Goal: Task Accomplishment & Management: Manage account settings

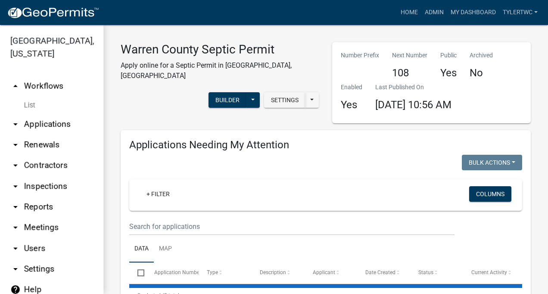
select select "2: 50"
select select "3: 100"
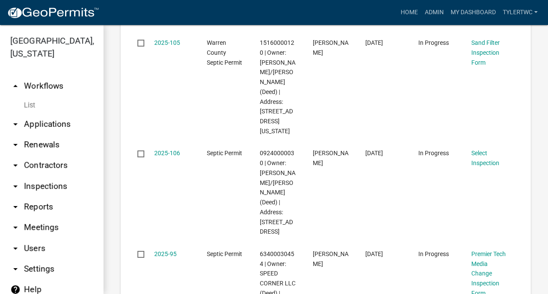
scroll to position [585, 0]
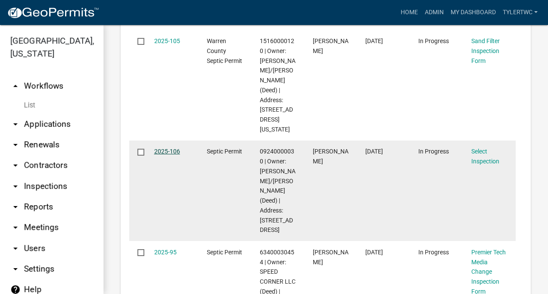
click at [162, 155] on link "2025-106" at bounding box center [167, 151] width 26 height 7
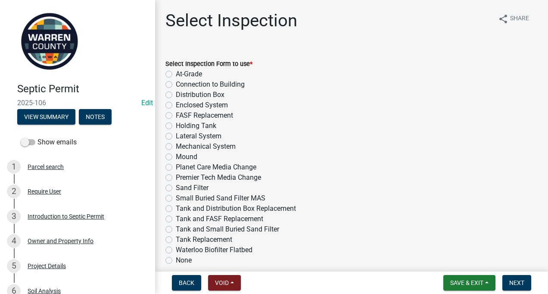
scroll to position [28, 0]
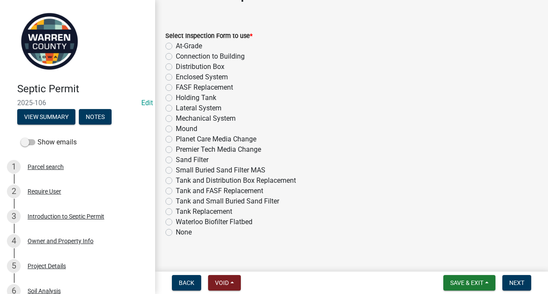
click at [176, 158] on label "Sand Filter" at bounding box center [192, 160] width 33 height 10
click at [176, 158] on input "Sand Filter" at bounding box center [179, 158] width 6 height 6
radio input "true"
click at [511, 279] on span "Next" at bounding box center [516, 282] width 15 height 7
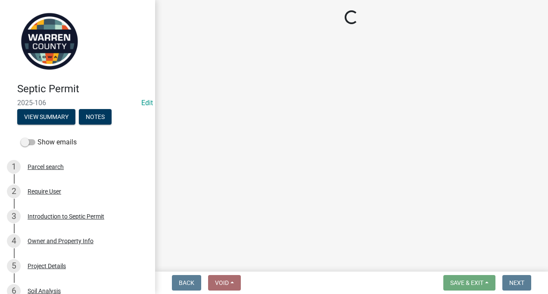
select select "d1e22d4f-68e7-4e9d-8701-604dd084f30f"
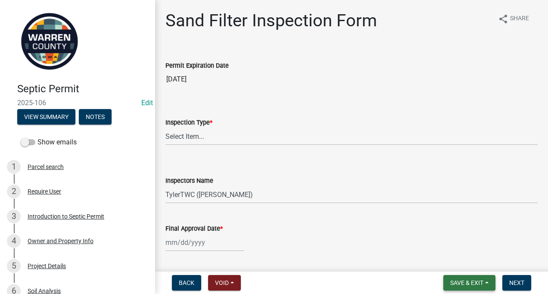
click at [473, 282] on span "Save & Exit" at bounding box center [466, 282] width 33 height 7
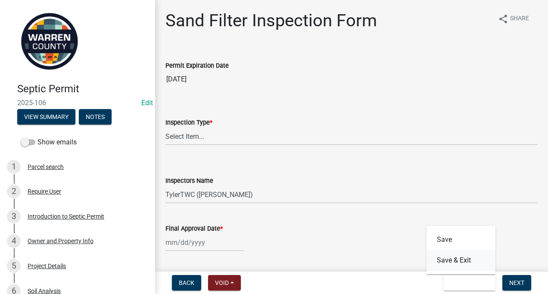
click at [459, 264] on button "Save & Exit" at bounding box center [461, 260] width 69 height 21
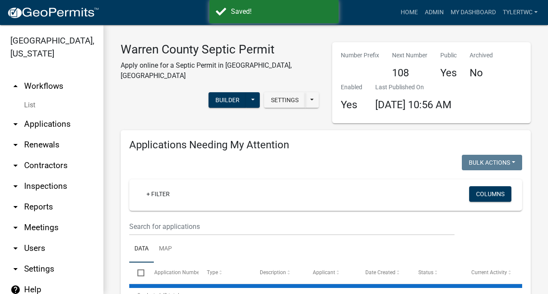
select select "2: 50"
select select "3: 100"
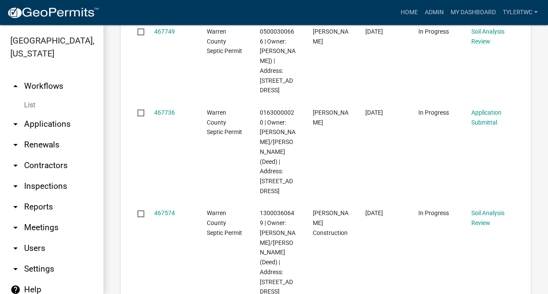
scroll to position [2699, 0]
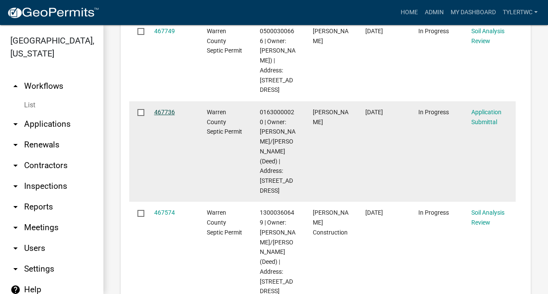
click at [166, 115] on link "467736" at bounding box center [164, 112] width 21 height 7
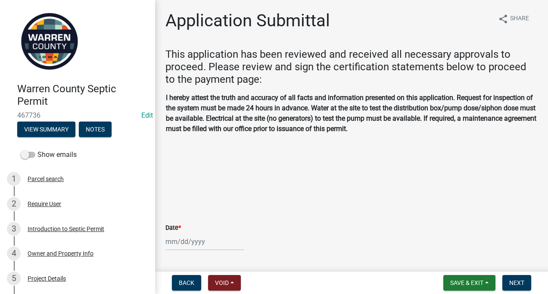
select select "8"
select select "2025"
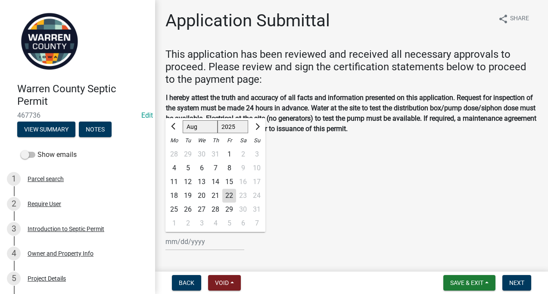
click at [198, 243] on input "Date *" at bounding box center [204, 242] width 79 height 18
click at [231, 196] on div "22" at bounding box center [229, 196] width 14 height 14
type input "[DATE]"
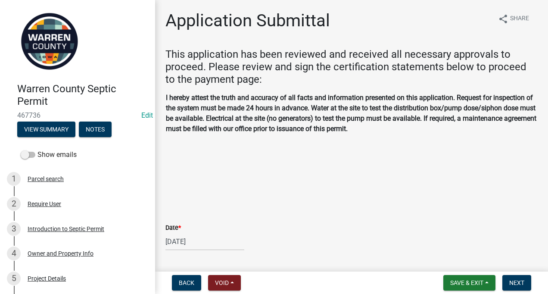
scroll to position [157, 0]
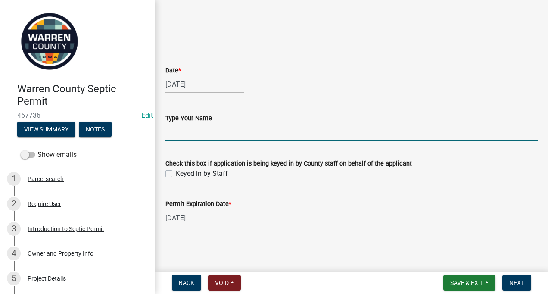
click at [190, 134] on input "Type Your Name" at bounding box center [351, 132] width 372 height 18
type input "[PERSON_NAME]"
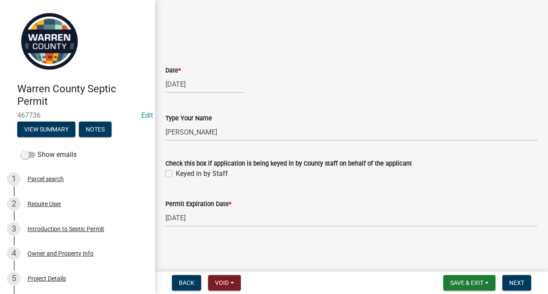
click at [176, 175] on label "Keyed in by Staff" at bounding box center [202, 174] width 52 height 10
click at [176, 174] on input "Keyed in by Staff" at bounding box center [179, 172] width 6 height 6
checkbox input "true"
click at [512, 281] on span "Next" at bounding box center [516, 282] width 15 height 7
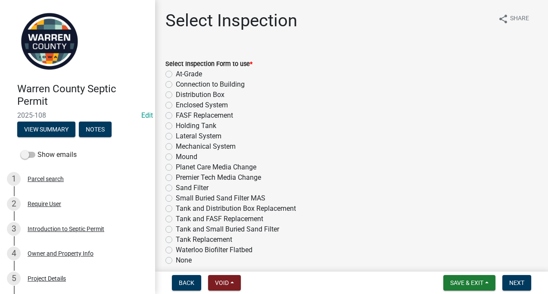
click at [169, 70] on div "At-Grade" at bounding box center [351, 74] width 372 height 10
click at [176, 73] on label "At-Grade" at bounding box center [189, 74] width 26 height 10
click at [176, 73] on input "At-Grade" at bounding box center [179, 72] width 6 height 6
radio input "true"
click at [516, 278] on button "Next" at bounding box center [516, 283] width 29 height 16
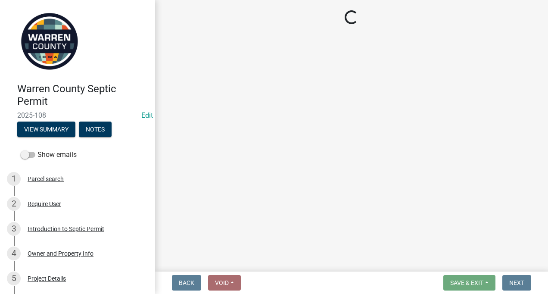
select select "d1e22d4f-68e7-4e9d-8701-604dd084f30f"
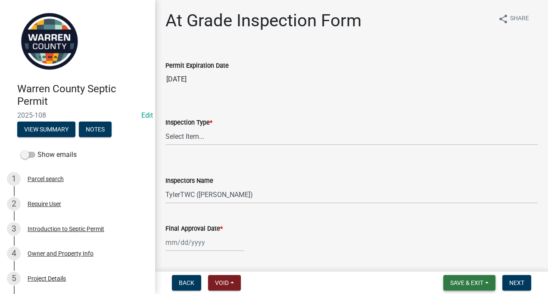
click at [470, 282] on span "Save & Exit" at bounding box center [466, 282] width 33 height 7
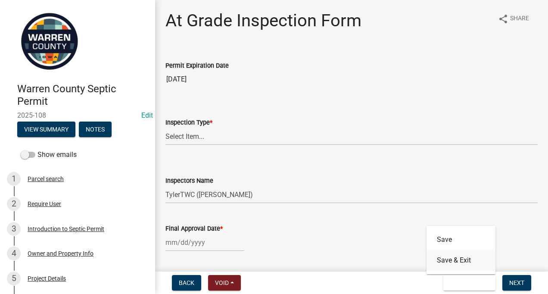
click at [451, 265] on button "Save & Exit" at bounding box center [461, 260] width 69 height 21
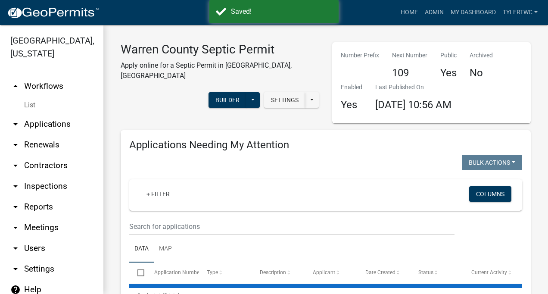
select select "2: 50"
select select "3: 100"
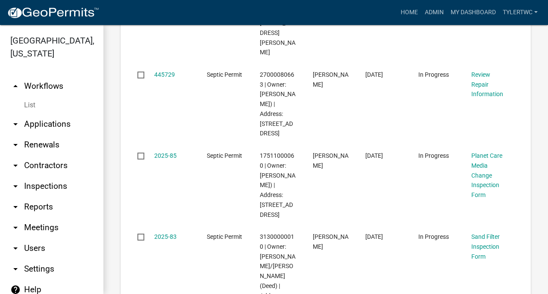
scroll to position [1285, 0]
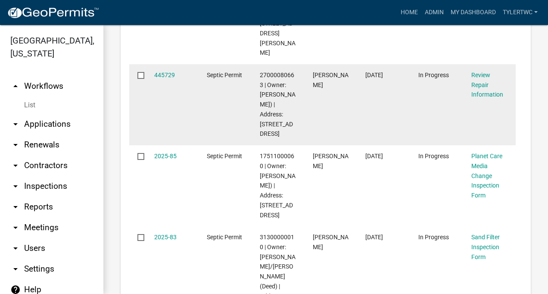
click at [140, 72] on input "checkbox" at bounding box center [140, 75] width 6 height 6
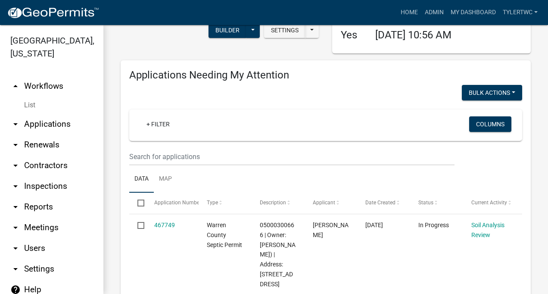
scroll to position [69, 0]
click at [493, 93] on button "Bulk Actions" at bounding box center [492, 93] width 60 height 16
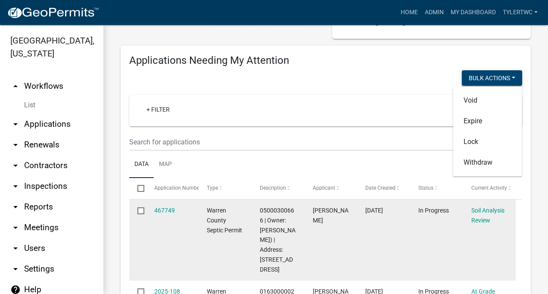
scroll to position [83, 0]
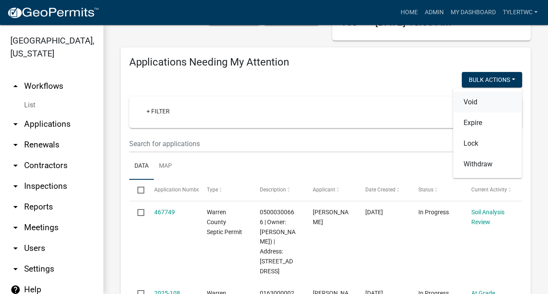
click at [468, 104] on button "Void" at bounding box center [487, 102] width 69 height 21
checkbox input "false"
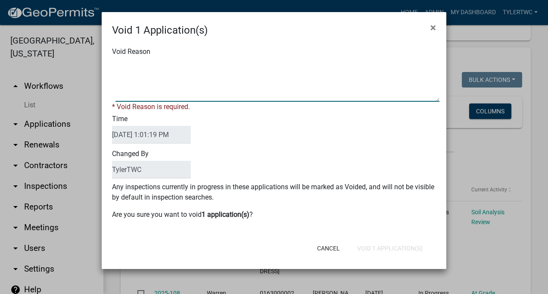
click at [138, 67] on textarea "Void Reason" at bounding box center [277, 80] width 324 height 43
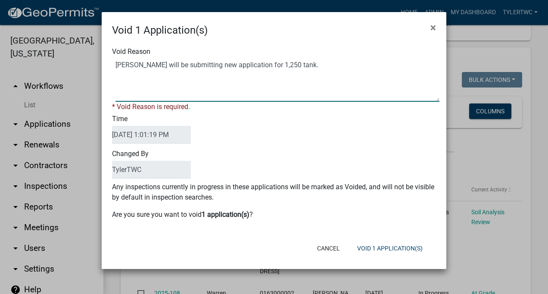
click at [271, 65] on textarea "Void Reason" at bounding box center [277, 80] width 324 height 43
click at [318, 65] on textarea "Void Reason" at bounding box center [277, 80] width 324 height 43
click at [375, 66] on textarea "Void Reason" at bounding box center [277, 80] width 324 height 43
type textarea "[PERSON_NAME] will be submitting new application for installing 1,250 septic ta…"
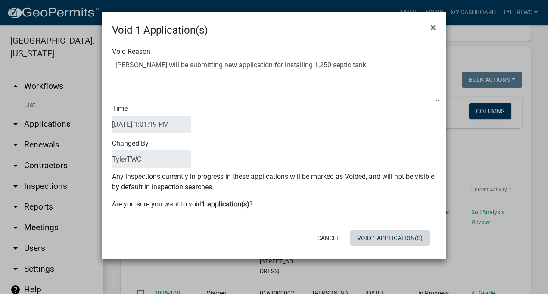
click at [380, 249] on form "Void 1 Application(s) × Void Reason Time [DATE] 1:01:19 PM Changed By TylerTWC …" at bounding box center [274, 131] width 345 height 239
click at [390, 235] on button "Void 1 Application(s)" at bounding box center [389, 238] width 79 height 16
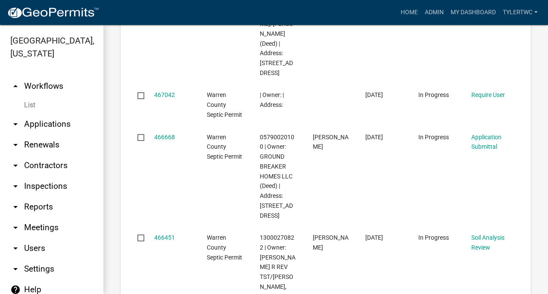
scroll to position [2937, 0]
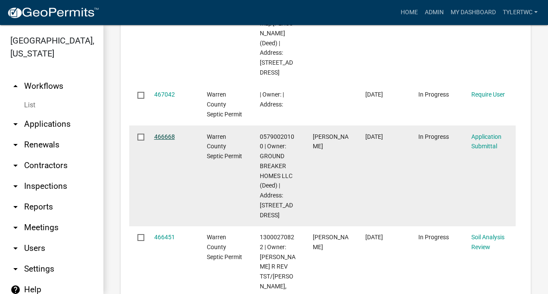
click at [162, 133] on link "466668" at bounding box center [164, 136] width 21 height 7
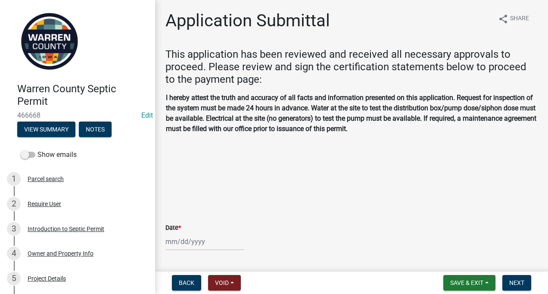
click at [193, 244] on input "Date *" at bounding box center [204, 242] width 79 height 18
select select "8"
select select "2025"
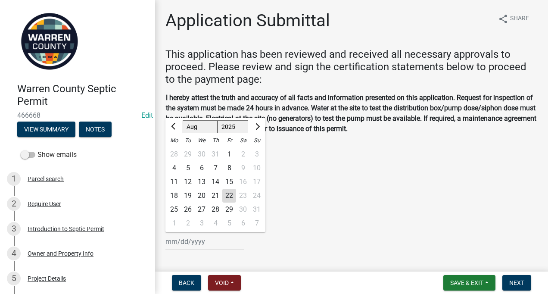
click at [230, 195] on div "22" at bounding box center [229, 196] width 14 height 14
type input "[DATE]"
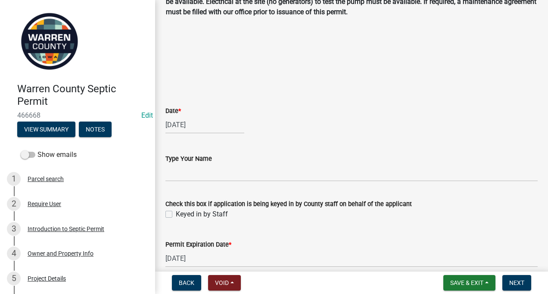
scroll to position [117, 0]
click at [189, 175] on input "Type Your Name" at bounding box center [351, 173] width 372 height 18
type input "[PERSON_NAME]"
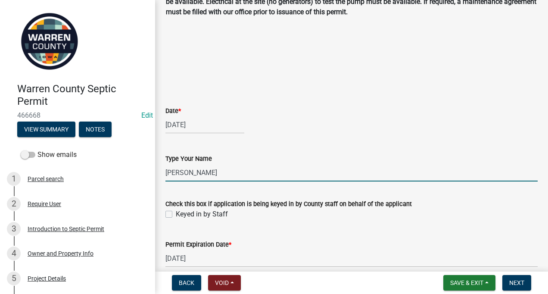
click at [176, 212] on label "Keyed in by Staff" at bounding box center [202, 214] width 52 height 10
click at [176, 212] on input "Keyed in by Staff" at bounding box center [179, 212] width 6 height 6
checkbox input "true"
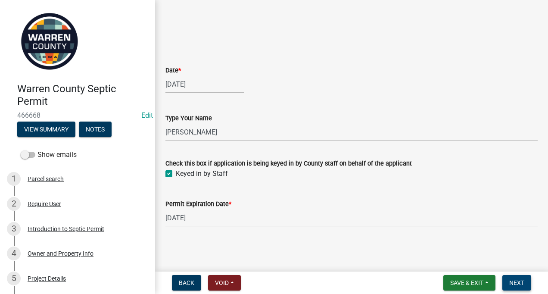
click at [518, 284] on span "Next" at bounding box center [516, 282] width 15 height 7
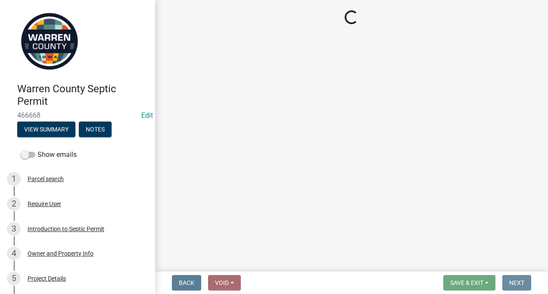
scroll to position [0, 0]
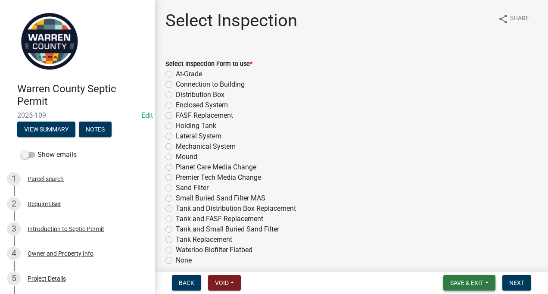
click at [470, 282] on span "Save & Exit" at bounding box center [466, 282] width 33 height 7
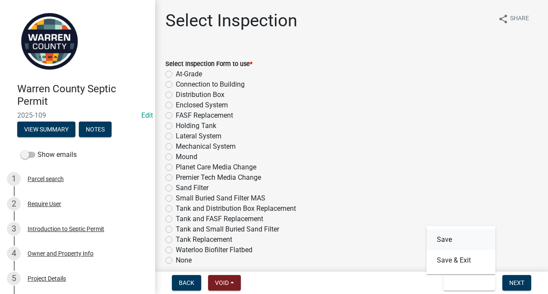
click at [445, 240] on button "Save" at bounding box center [461, 239] width 69 height 21
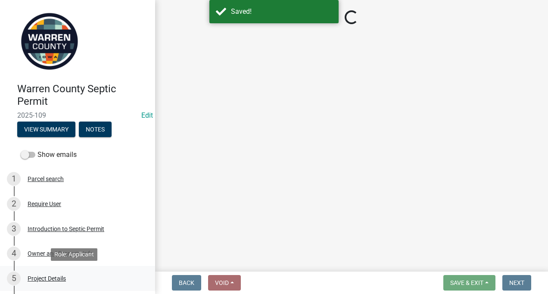
click at [34, 279] on div "Project Details" at bounding box center [47, 278] width 38 height 6
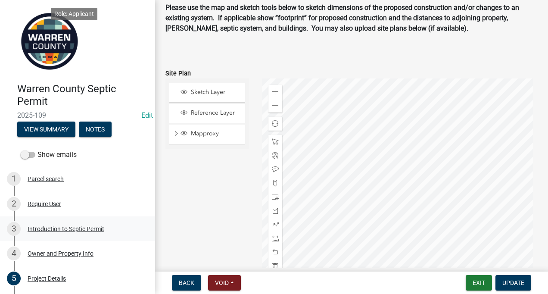
scroll to position [374, 0]
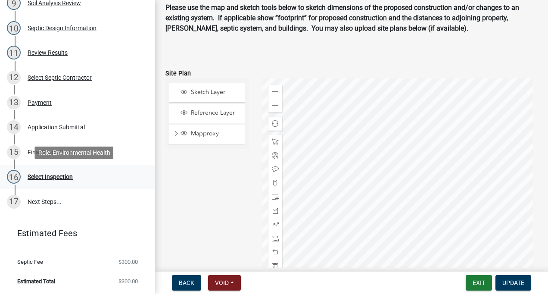
click at [52, 179] on div "Select Inspection" at bounding box center [50, 177] width 45 height 6
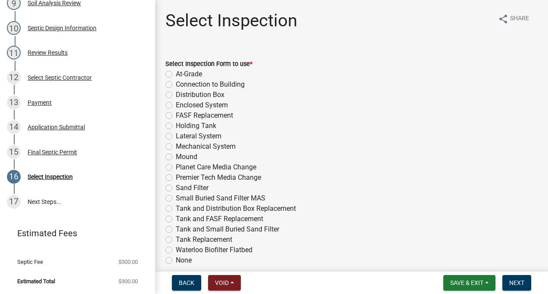
click at [176, 106] on label "Enclosed System" at bounding box center [202, 105] width 52 height 10
click at [176, 106] on input "Enclosed System" at bounding box center [179, 103] width 6 height 6
radio input "true"
click at [506, 279] on button "Next" at bounding box center [516, 283] width 29 height 16
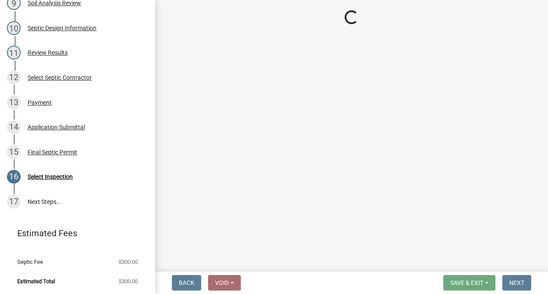
scroll to position [449, 0]
select select "d1e22d4f-68e7-4e9d-8701-604dd084f30f"
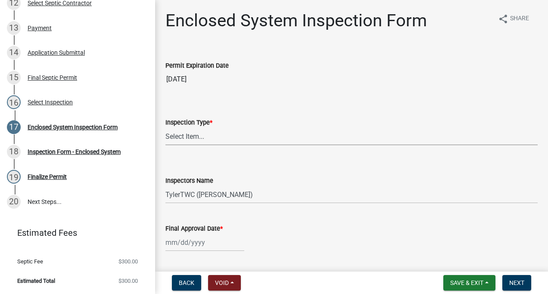
click at [272, 134] on select "Select Item... Enclosed System" at bounding box center [351, 137] width 372 height 18
click at [165, 128] on select "Select Item... Enclosed System" at bounding box center [351, 137] width 372 height 18
select select "a5eedaef-bc64-4201-b33b-3ad5aee653d9"
click at [470, 285] on span "Save & Exit" at bounding box center [466, 282] width 33 height 7
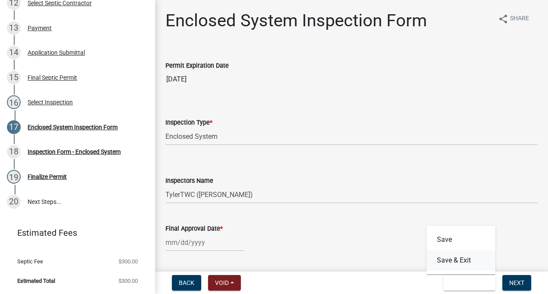
click at [457, 263] on button "Save & Exit" at bounding box center [461, 260] width 69 height 21
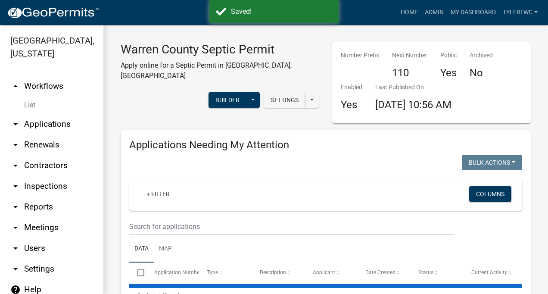
select select "2: 50"
select select "3: 100"
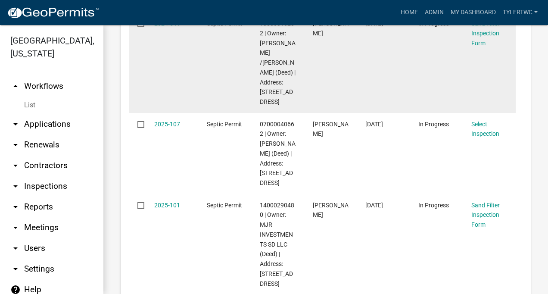
scroll to position [2314, 0]
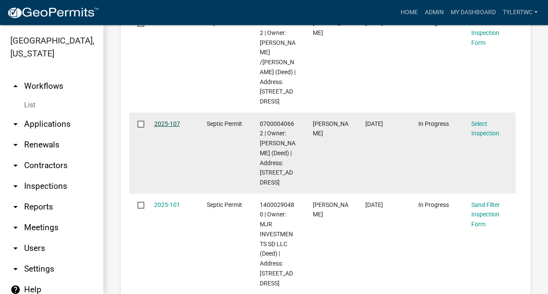
click at [166, 120] on link "2025-107" at bounding box center [167, 123] width 26 height 7
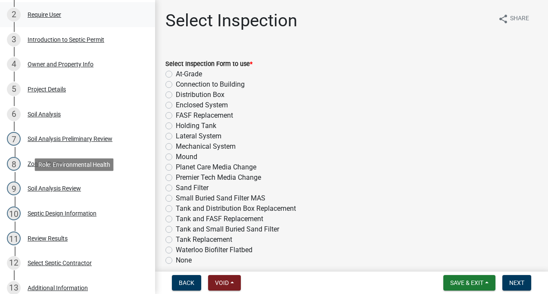
scroll to position [190, 0]
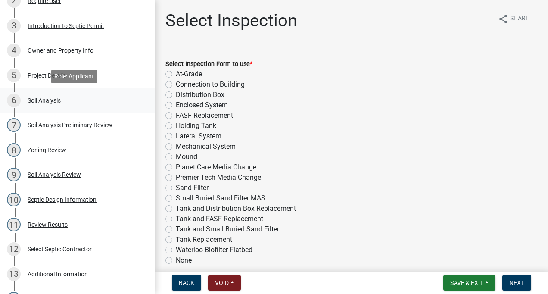
click at [44, 98] on div "Soil Analysis" at bounding box center [44, 100] width 33 height 6
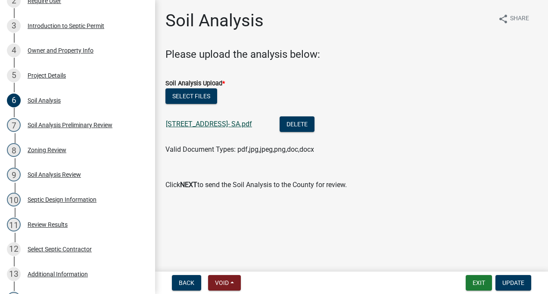
click at [202, 122] on link "[STREET_ADDRESS]- SA.pdf" at bounding box center [209, 124] width 86 height 8
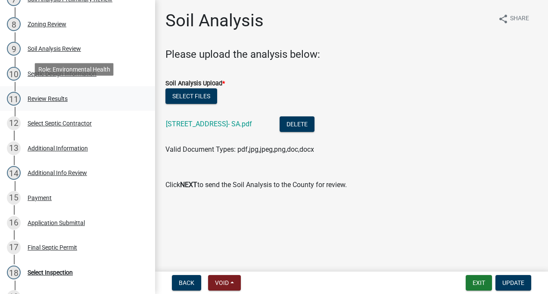
scroll to position [321, 0]
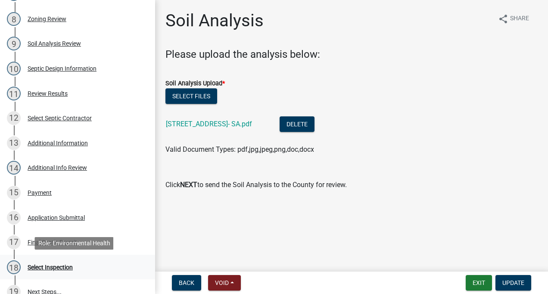
click at [36, 267] on div "Select Inspection" at bounding box center [50, 267] width 45 height 6
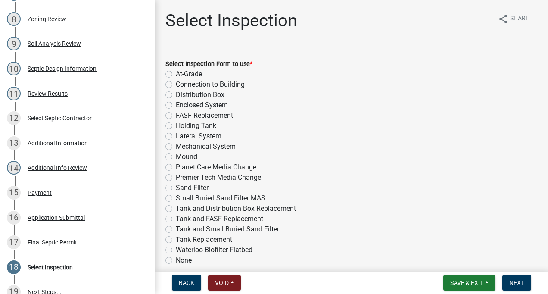
click at [176, 105] on label "Enclosed System" at bounding box center [202, 105] width 52 height 10
click at [176, 105] on input "Enclosed System" at bounding box center [179, 103] width 6 height 6
radio input "true"
click at [517, 281] on span "Next" at bounding box center [516, 282] width 15 height 7
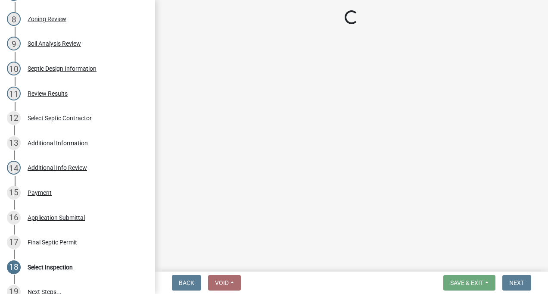
select select "28c5ff0f-5351-4e08-ae50-24e85137090a"
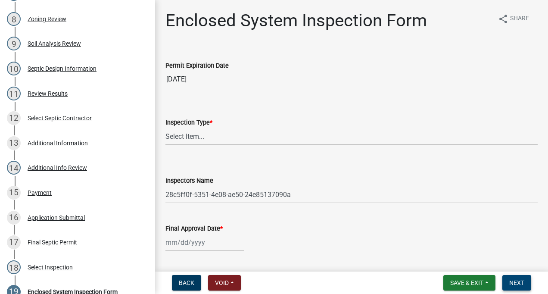
scroll to position [396, 0]
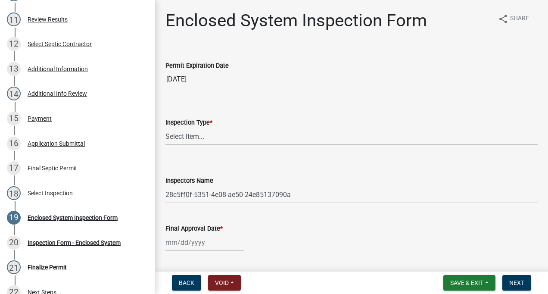
click at [180, 132] on select "Select Item... Enclosed System" at bounding box center [351, 137] width 372 height 18
click at [165, 128] on select "Select Item... Enclosed System" at bounding box center [351, 137] width 372 height 18
select select "a5eedaef-bc64-4201-b33b-3ad5aee653d9"
click at [186, 199] on select "Select Item... JeffHWC ([PERSON_NAME]) [PERSON_NAME] ([PERSON_NAME]) [PERSON_NA…" at bounding box center [351, 195] width 372 height 18
select select "d1e22d4f-68e7-4e9d-8701-604dd084f30f"
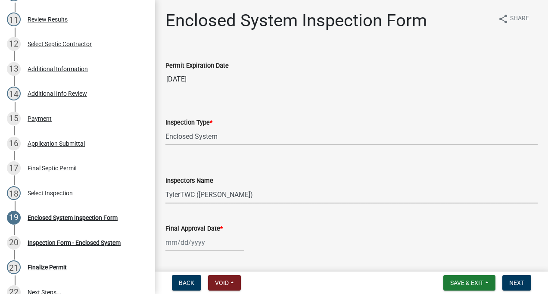
click at [165, 186] on select "Select Item... JeffHWC ([PERSON_NAME]) [PERSON_NAME] ([PERSON_NAME]) [PERSON_NA…" at bounding box center [351, 195] width 372 height 18
click at [479, 282] on span "Save & Exit" at bounding box center [466, 282] width 33 height 7
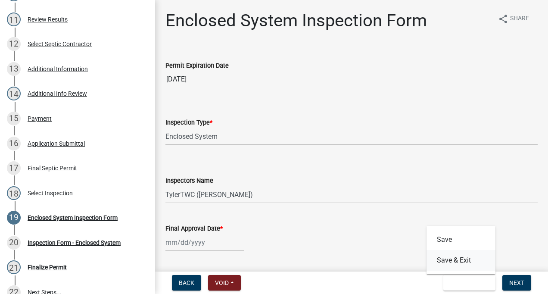
click at [458, 259] on button "Save & Exit" at bounding box center [461, 260] width 69 height 21
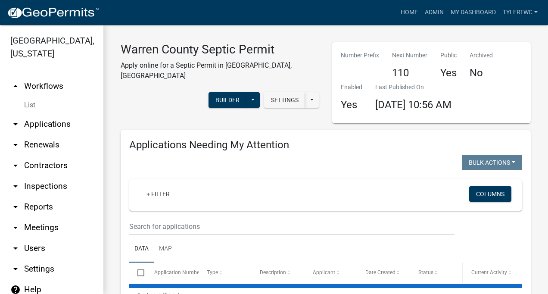
select select "2: 50"
select select "3: 100"
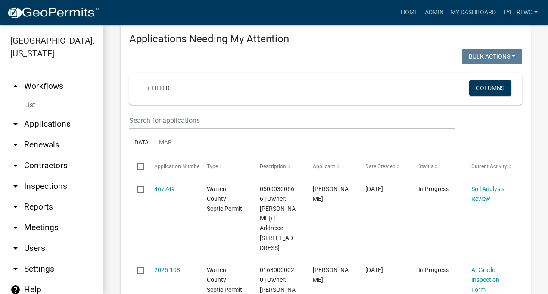
scroll to position [244, 0]
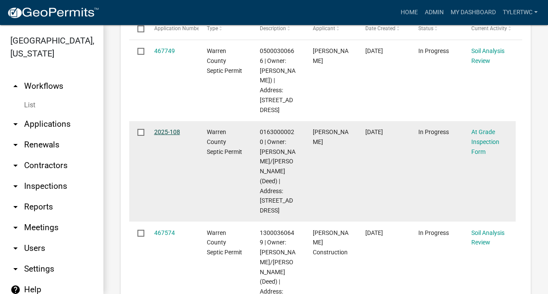
click at [167, 135] on link "2025-108" at bounding box center [167, 131] width 26 height 7
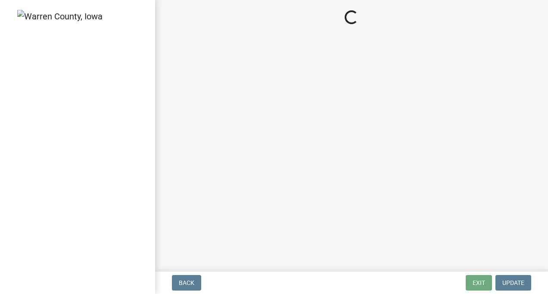
select select "d1e22d4f-68e7-4e9d-8701-604dd084f30f"
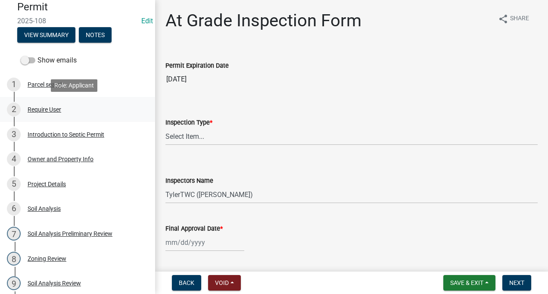
scroll to position [95, 0]
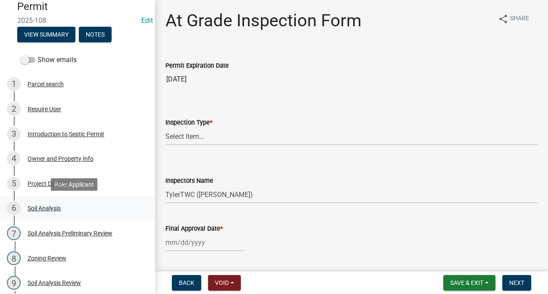
click at [44, 204] on div "6 Soil Analysis" at bounding box center [74, 208] width 134 height 14
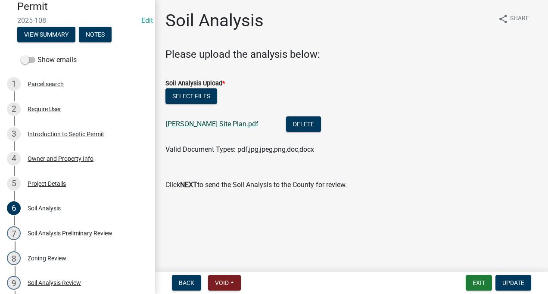
click at [203, 127] on link "[PERSON_NAME] Site Plan.pdf" at bounding box center [212, 124] width 93 height 8
click at [286, 120] on button "Delete" at bounding box center [303, 124] width 35 height 16
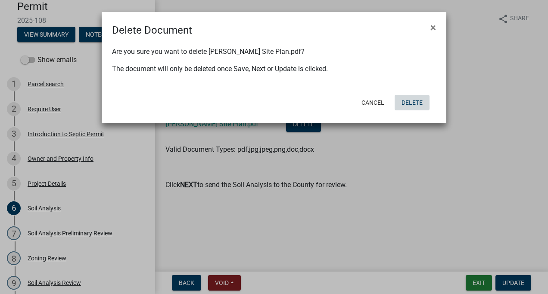
click at [412, 100] on button "Delete" at bounding box center [412, 103] width 35 height 16
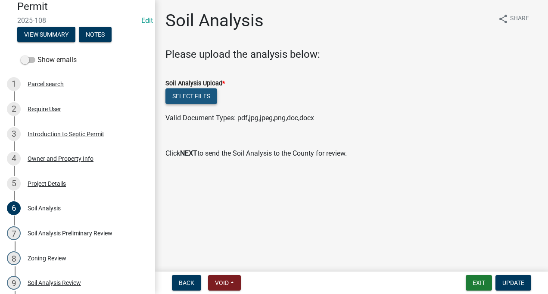
click at [184, 97] on button "Select files" at bounding box center [191, 96] width 52 height 16
click at [34, 186] on div "Project Details" at bounding box center [47, 184] width 38 height 6
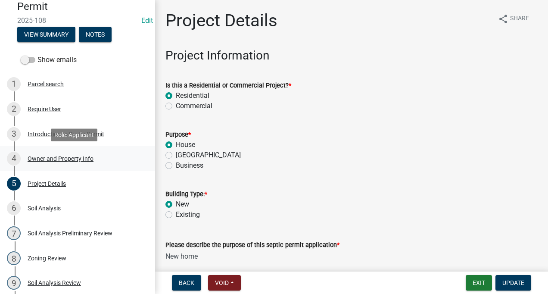
click at [44, 162] on div "4 Owner and Property Info" at bounding box center [74, 159] width 134 height 14
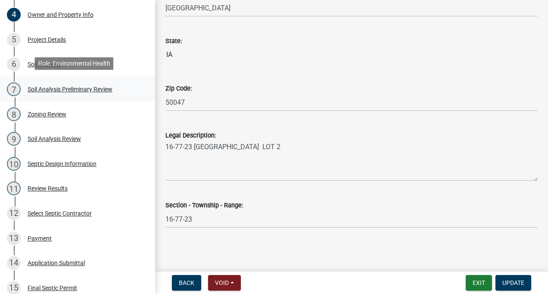
scroll to position [240, 0]
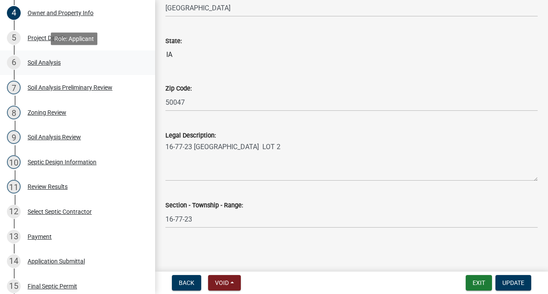
click at [49, 62] on div "Soil Analysis" at bounding box center [44, 62] width 33 height 6
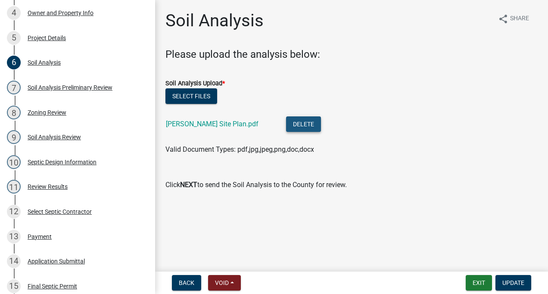
click at [286, 130] on button "Delete" at bounding box center [303, 124] width 35 height 16
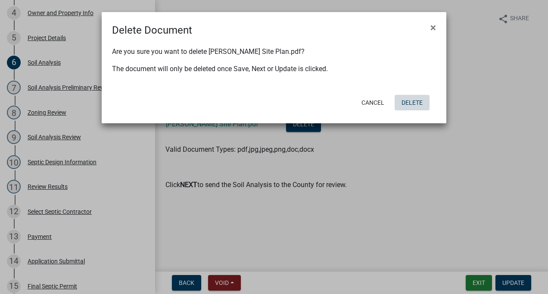
click at [410, 103] on button "Delete" at bounding box center [412, 103] width 35 height 16
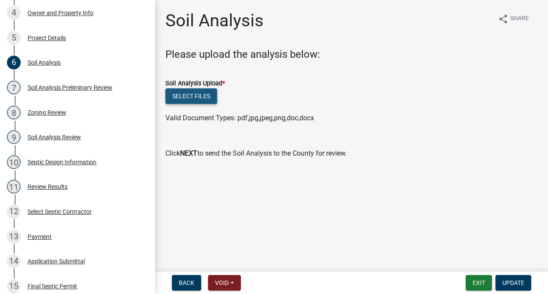
click at [182, 94] on button "Select files" at bounding box center [191, 96] width 52 height 16
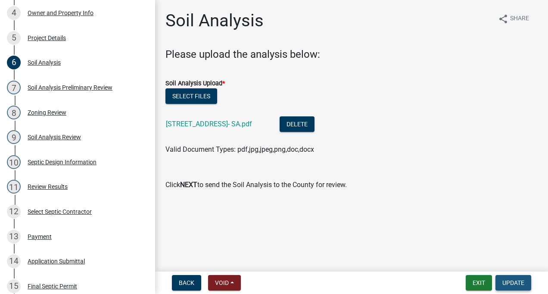
click at [516, 287] on button "Update" at bounding box center [514, 283] width 36 height 16
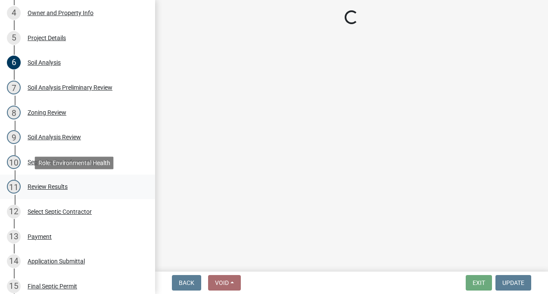
select select "d1e22d4f-68e7-4e9d-8701-604dd084f30f"
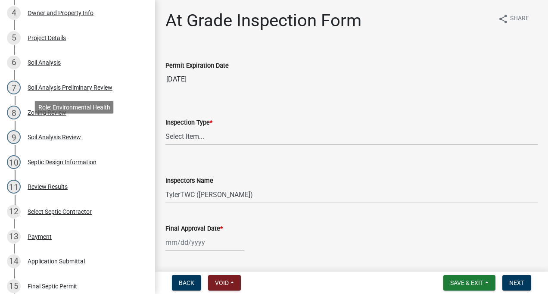
scroll to position [346, 0]
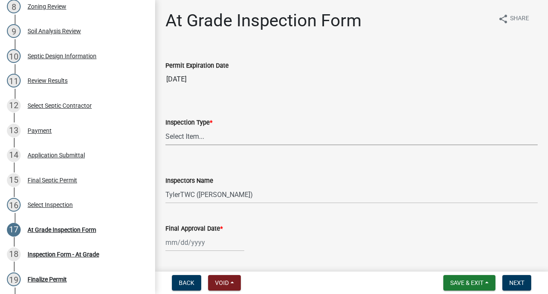
click at [255, 139] on select "Select Item... At-Grade" at bounding box center [351, 137] width 372 height 18
click at [165, 128] on select "Select Item... At-Grade" at bounding box center [351, 137] width 372 height 18
select select "c292f160-73c7-443c-9b26-d074e32445b8"
click at [463, 288] on button "Save & Exit" at bounding box center [469, 283] width 52 height 16
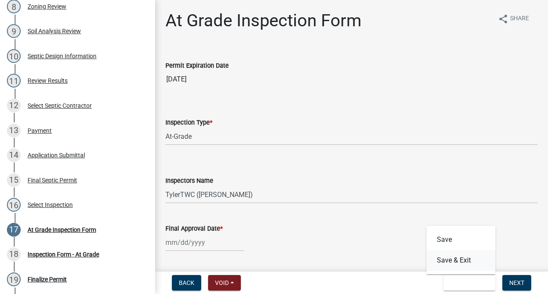
click at [455, 261] on button "Save & Exit" at bounding box center [461, 260] width 69 height 21
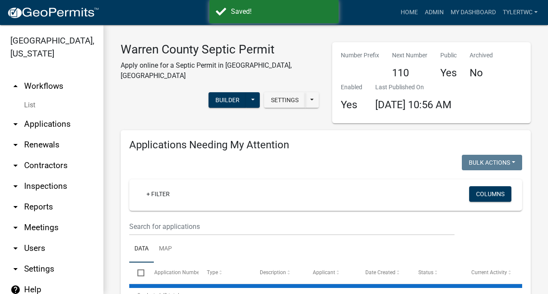
select select "2: 50"
select select "3: 100"
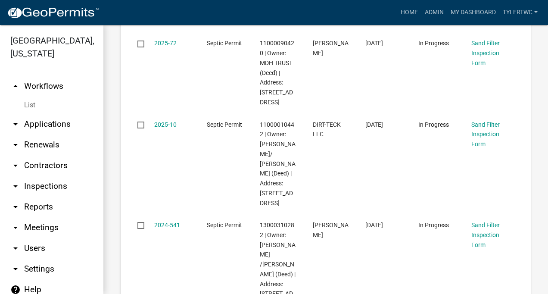
scroll to position [2112, 0]
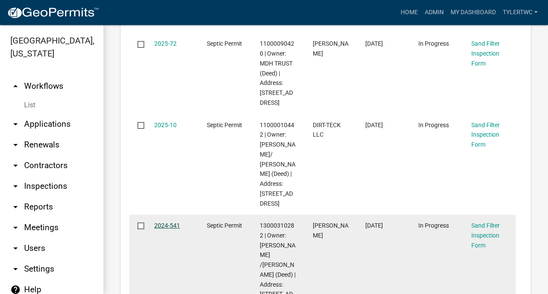
click at [165, 222] on link "2024-541" at bounding box center [167, 225] width 26 height 7
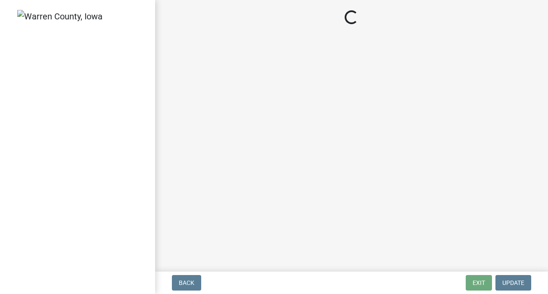
select select "712890e3-0e22-400e-a79f-3f3f8890de95"
select select "d1e22d4f-68e7-4e9d-8701-604dd084f30f"
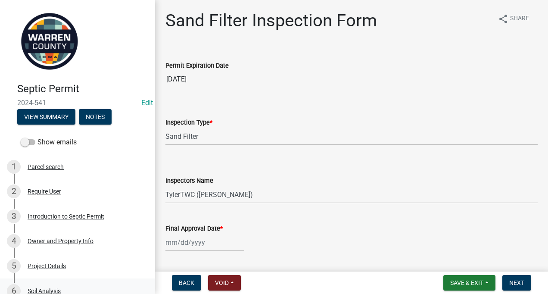
click at [44, 291] on div "Soil Analysis" at bounding box center [44, 291] width 33 height 6
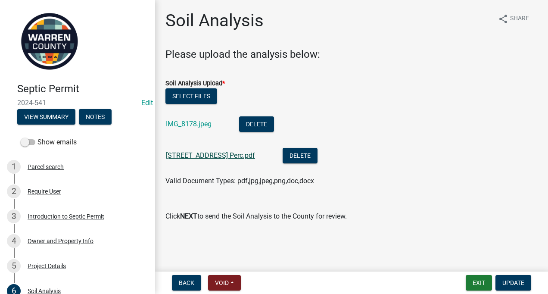
click at [184, 159] on link "[STREET_ADDRESS] Perc.pdf" at bounding box center [210, 155] width 89 height 8
click at [190, 122] on link "IMG_8178.jpeg" at bounding box center [189, 124] width 46 height 8
click at [260, 126] on button "Delete" at bounding box center [256, 124] width 35 height 16
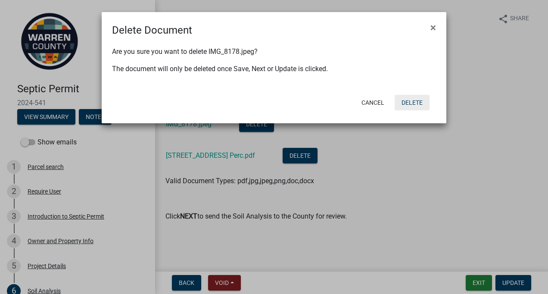
click at [412, 99] on button "Delete" at bounding box center [412, 103] width 35 height 16
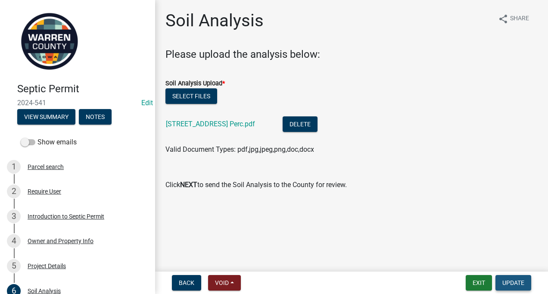
click at [524, 275] on button "Update" at bounding box center [514, 283] width 36 height 16
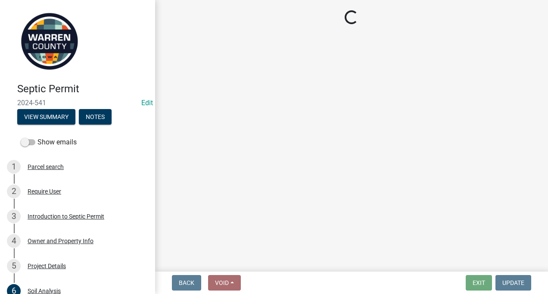
select select "712890e3-0e22-400e-a79f-3f3f8890de95"
select select "d1e22d4f-68e7-4e9d-8701-604dd084f30f"
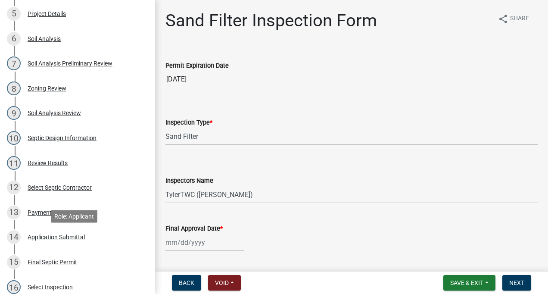
scroll to position [255, 0]
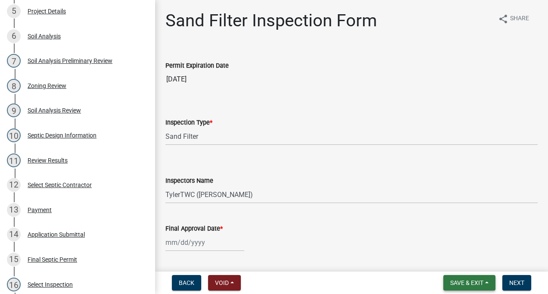
click at [469, 284] on span "Save & Exit" at bounding box center [466, 282] width 33 height 7
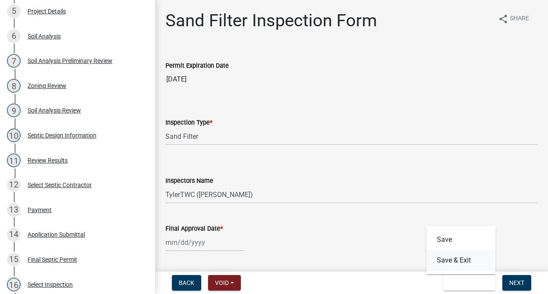
click at [457, 267] on button "Save & Exit" at bounding box center [461, 260] width 69 height 21
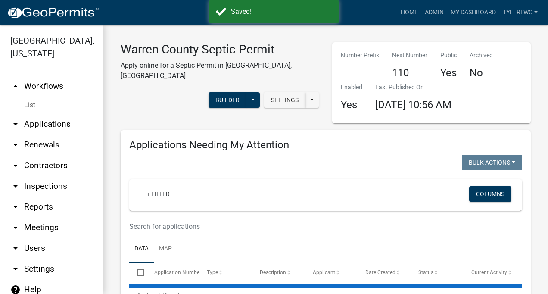
select select "2: 50"
select select "3: 100"
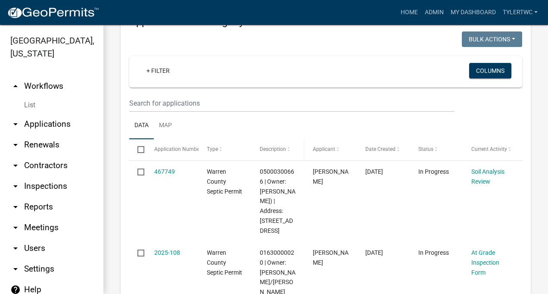
scroll to position [167, 0]
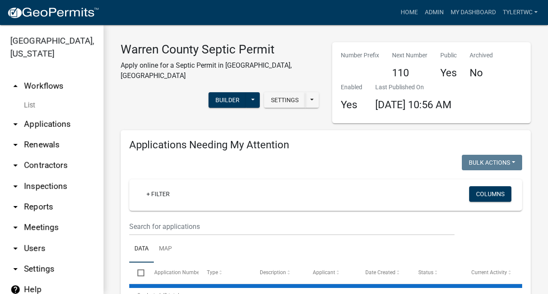
select select "2: 50"
select select "3: 100"
